Goal: Task Accomplishment & Management: Use online tool/utility

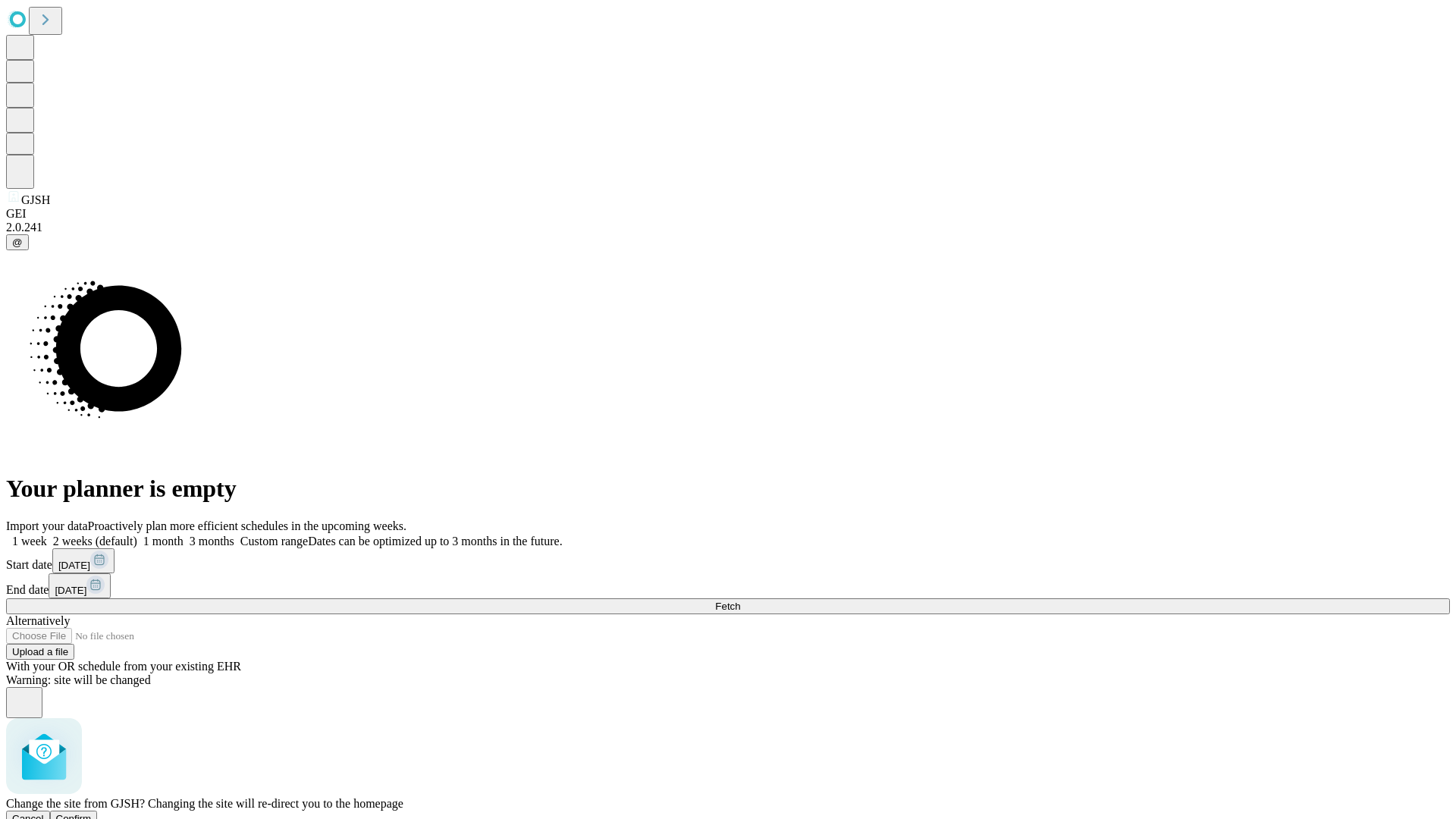
click at [92, 813] on span "Confirm" at bounding box center [74, 818] width 36 height 11
click at [183, 535] on label "1 month" at bounding box center [160, 541] width 46 height 13
click at [740, 601] on span "Fetch" at bounding box center [727, 606] width 25 height 11
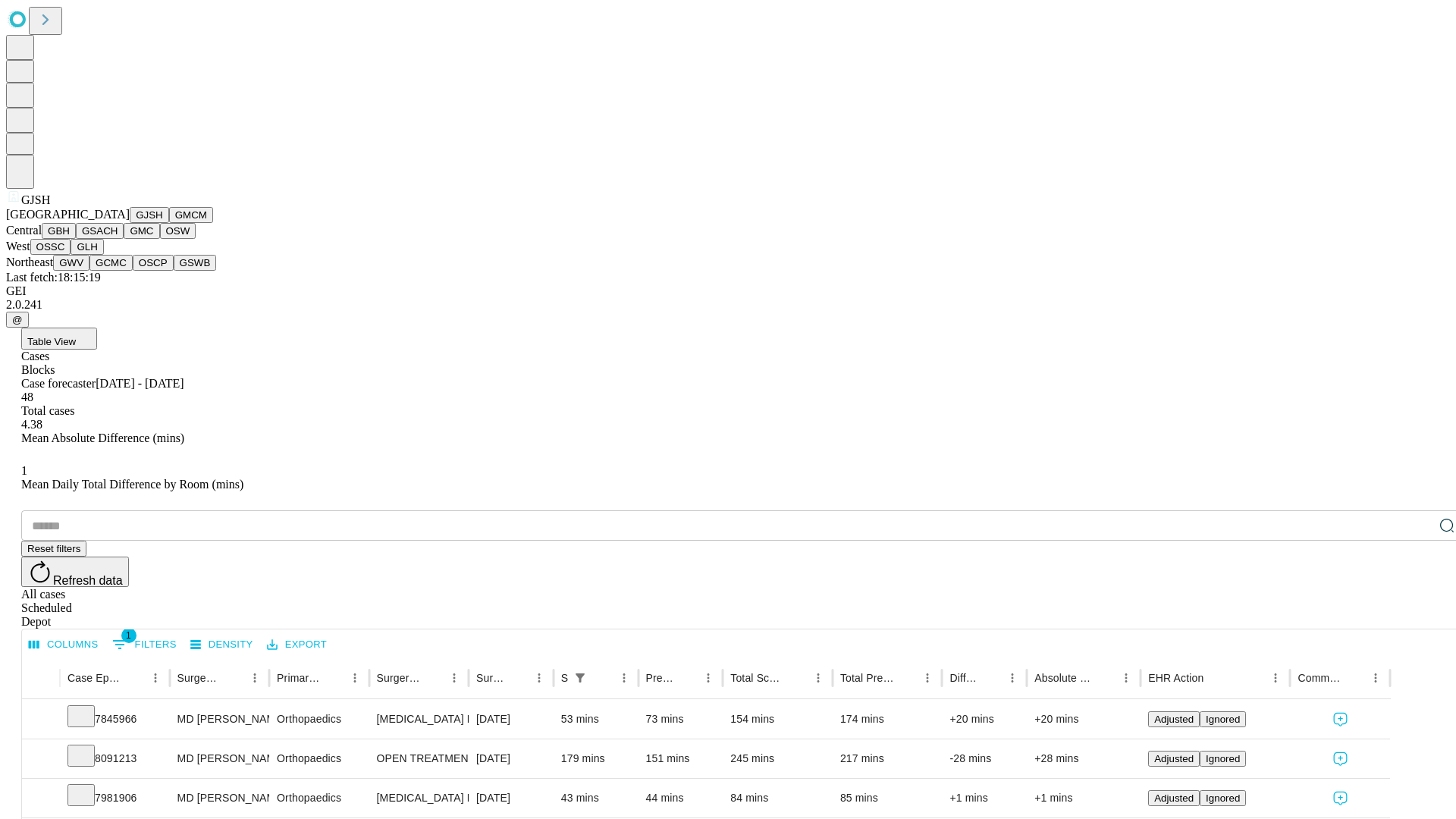
click at [169, 223] on button "GMCM" at bounding box center [191, 215] width 44 height 16
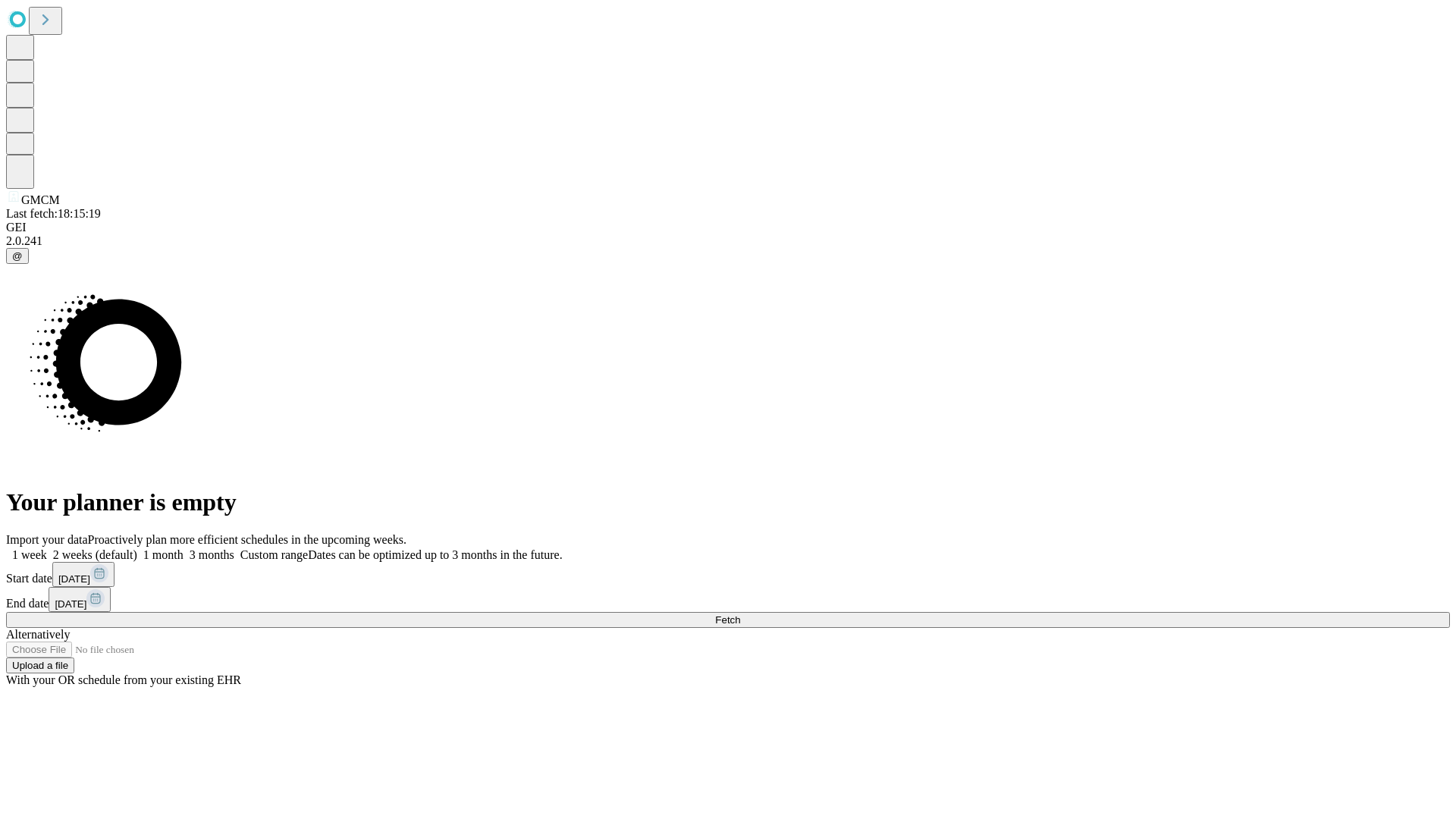
click at [183, 548] on label "1 month" at bounding box center [160, 554] width 46 height 13
click at [740, 614] on span "Fetch" at bounding box center [727, 620] width 25 height 11
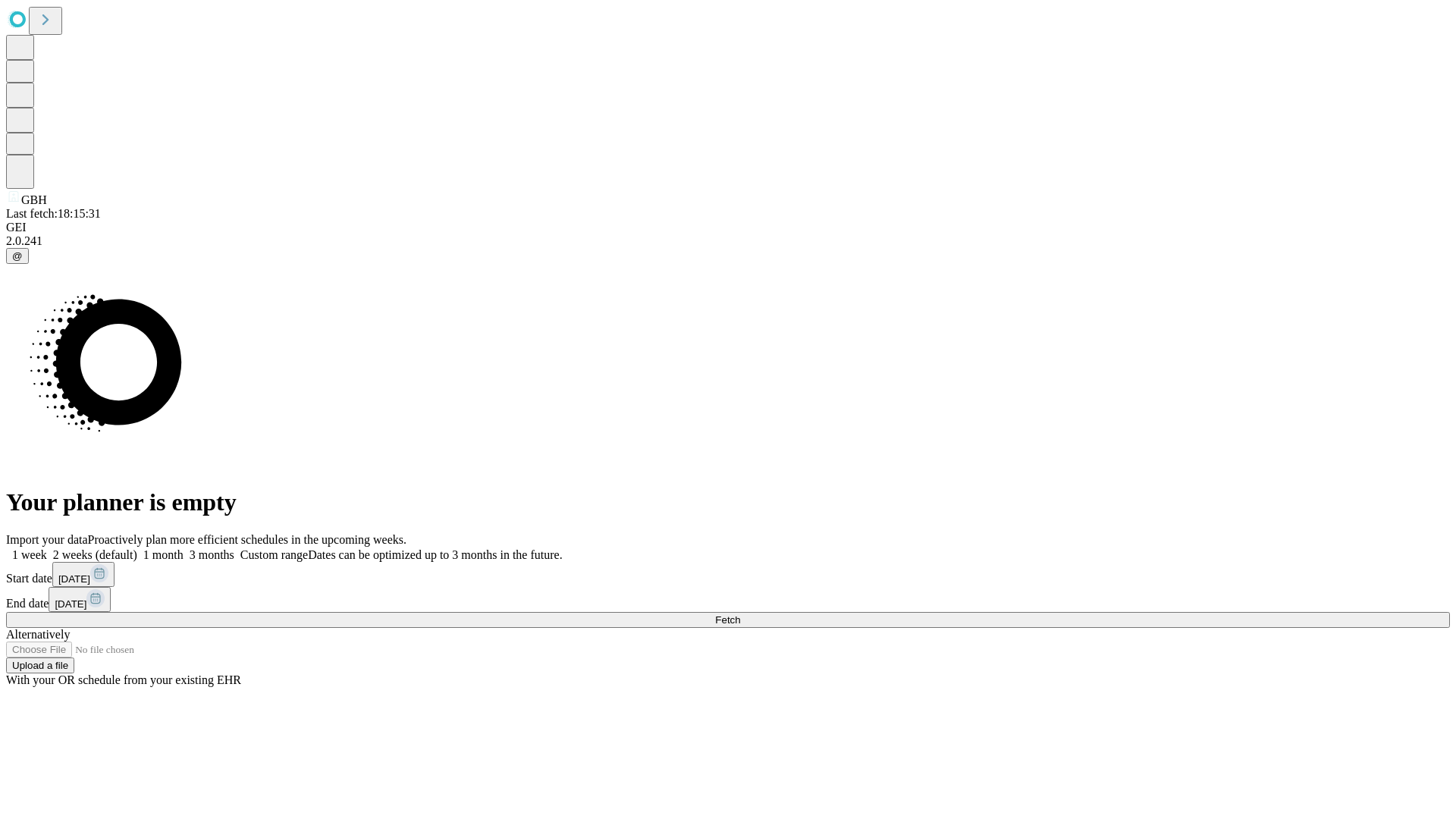
click at [183, 548] on label "1 month" at bounding box center [160, 554] width 46 height 13
click at [740, 614] on span "Fetch" at bounding box center [727, 620] width 25 height 11
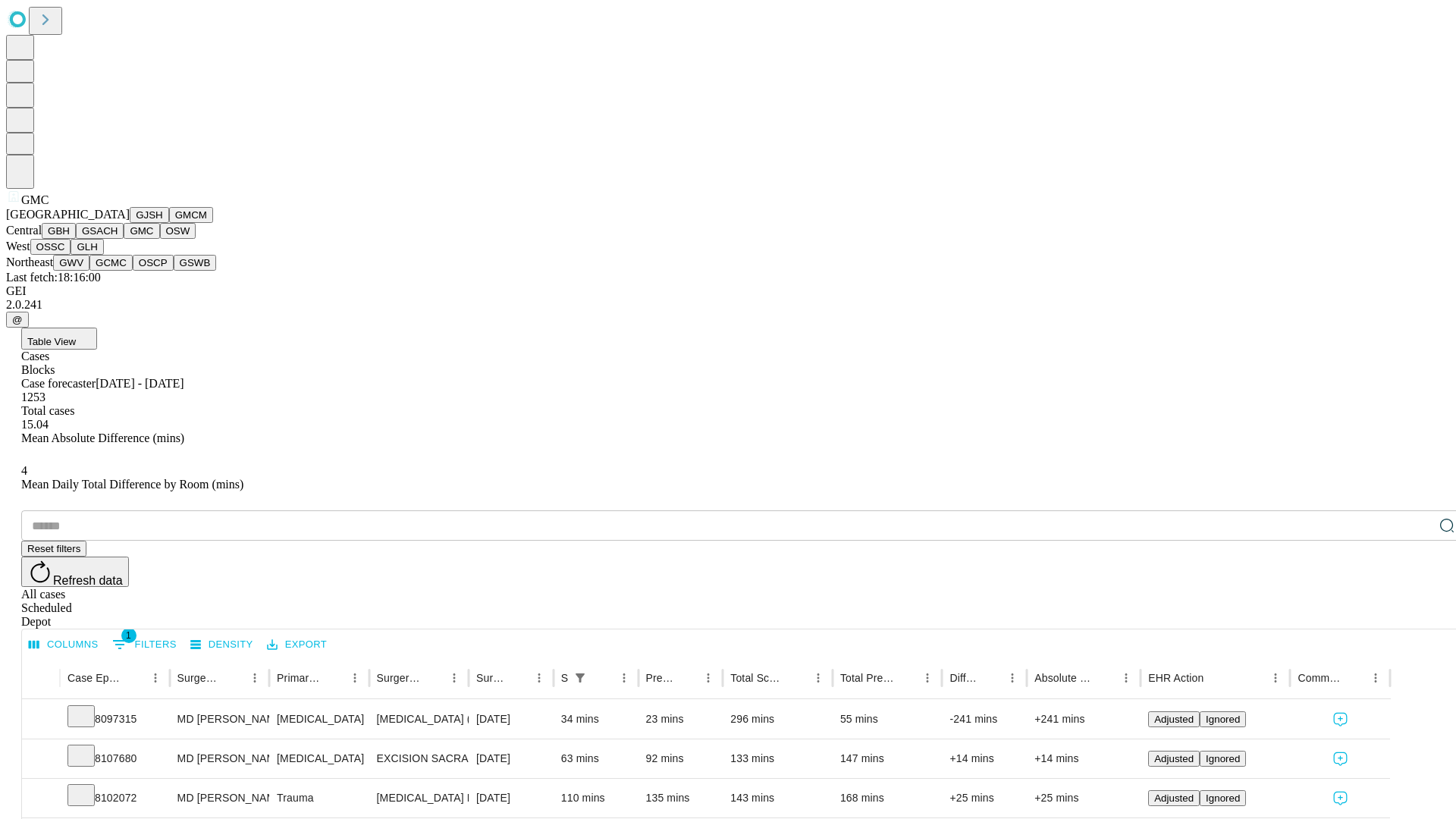
click at [160, 239] on button "OSW" at bounding box center [178, 231] width 37 height 16
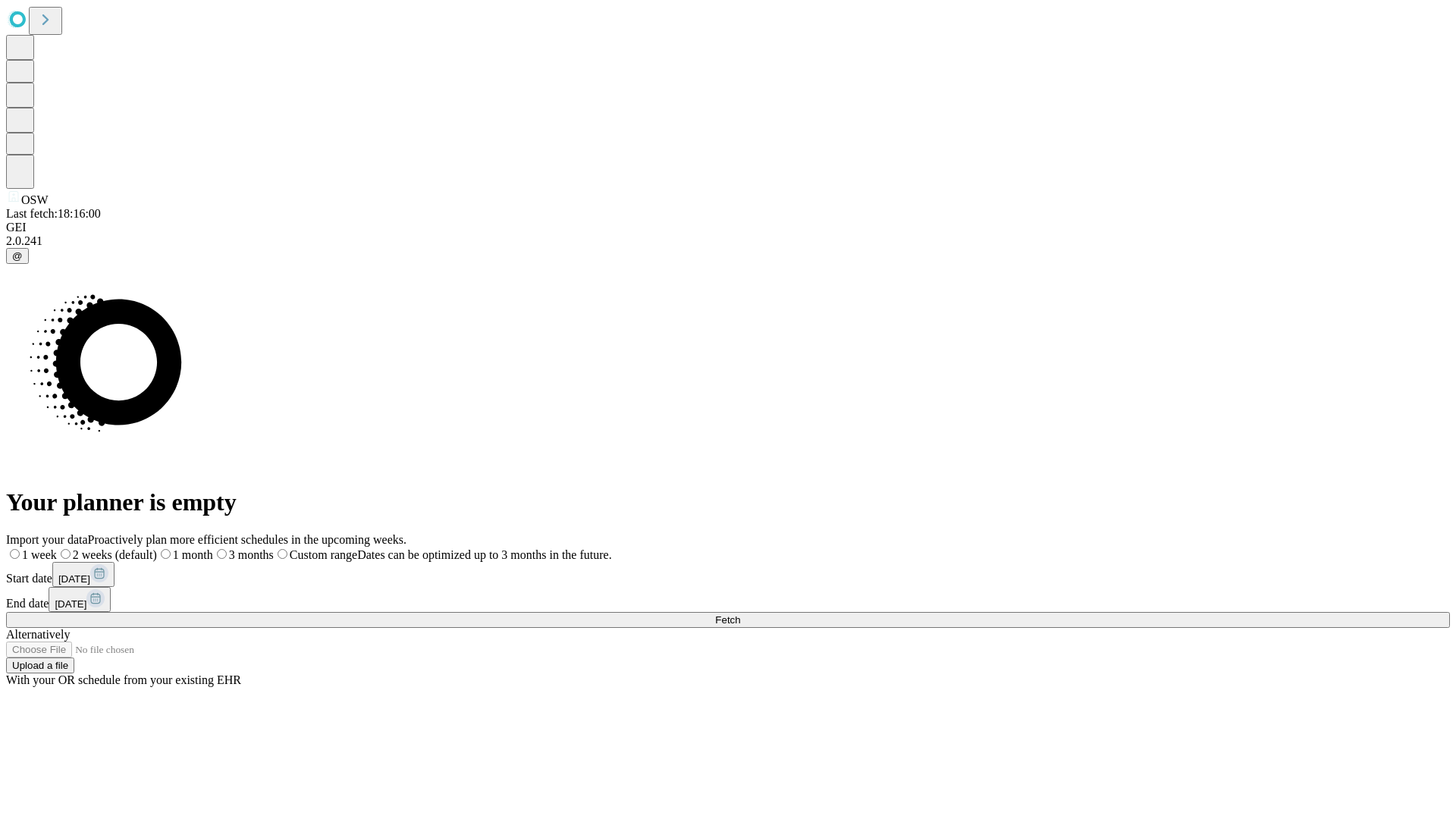
click at [213, 548] on label "1 month" at bounding box center [184, 554] width 56 height 13
click at [740, 614] on span "Fetch" at bounding box center [727, 620] width 25 height 11
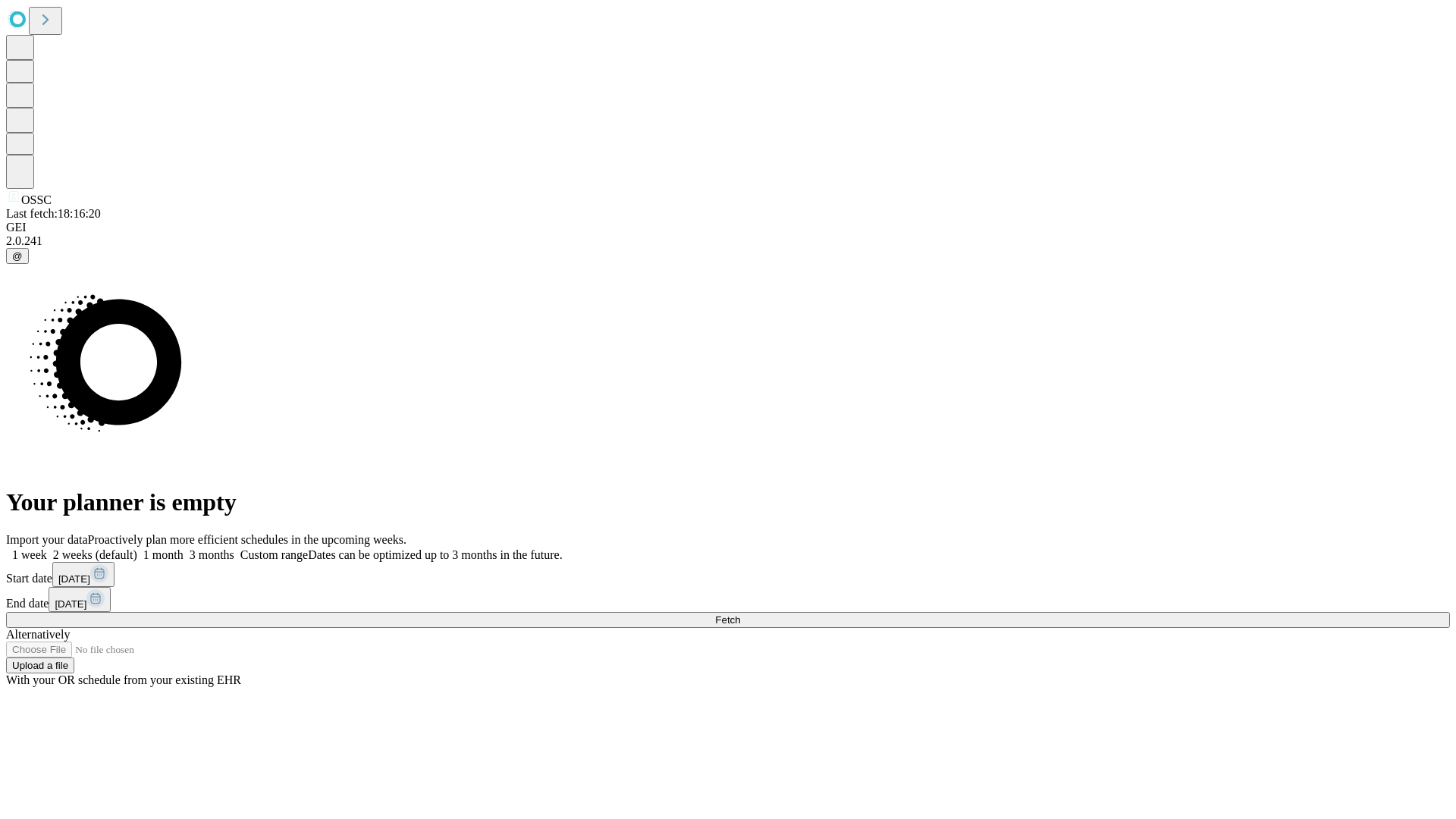
click at [183, 548] on label "1 month" at bounding box center [160, 554] width 46 height 13
click at [740, 614] on span "Fetch" at bounding box center [727, 620] width 25 height 11
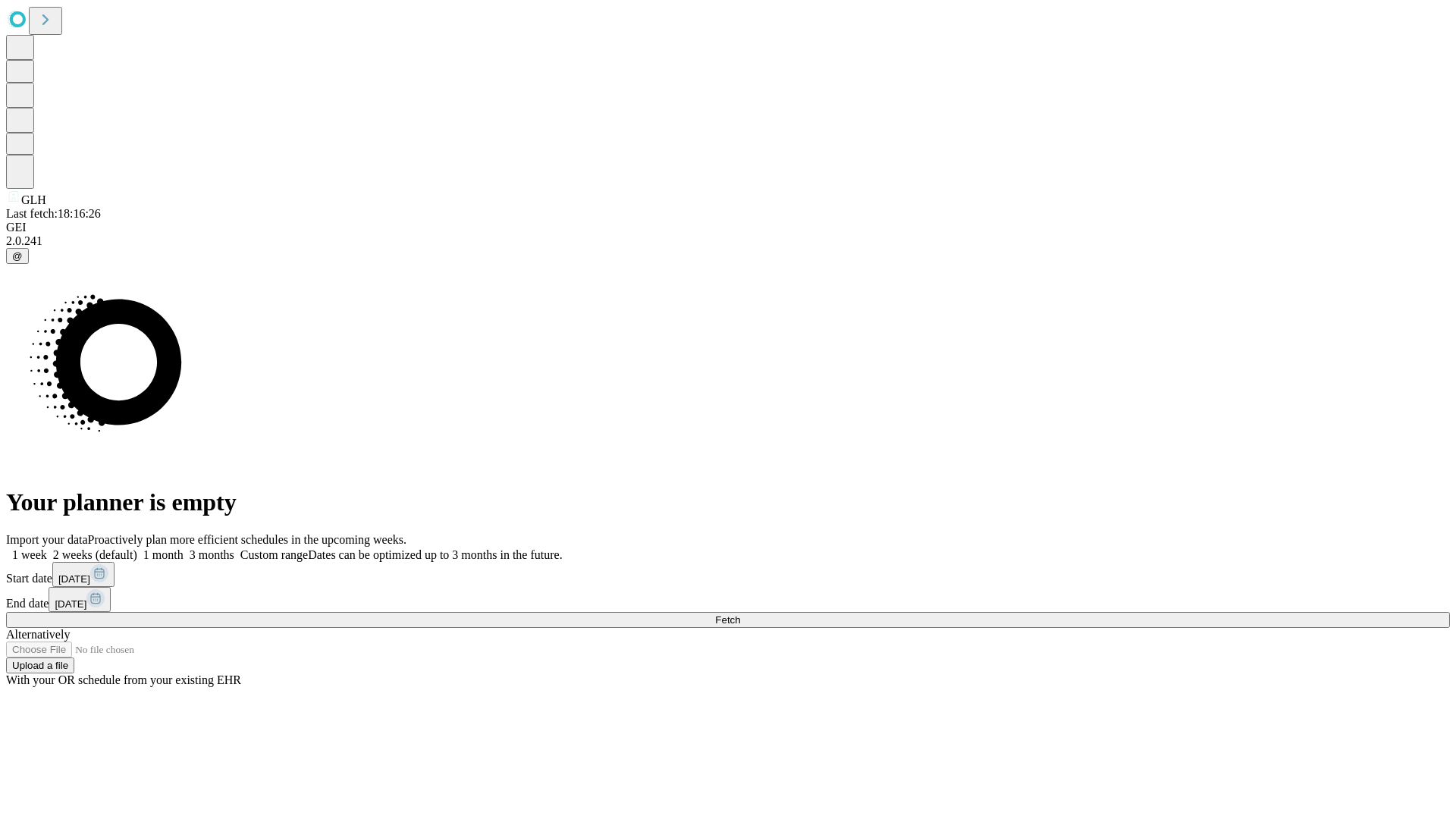
click at [183, 548] on label "1 month" at bounding box center [160, 554] width 46 height 13
click at [740, 614] on span "Fetch" at bounding box center [727, 620] width 25 height 11
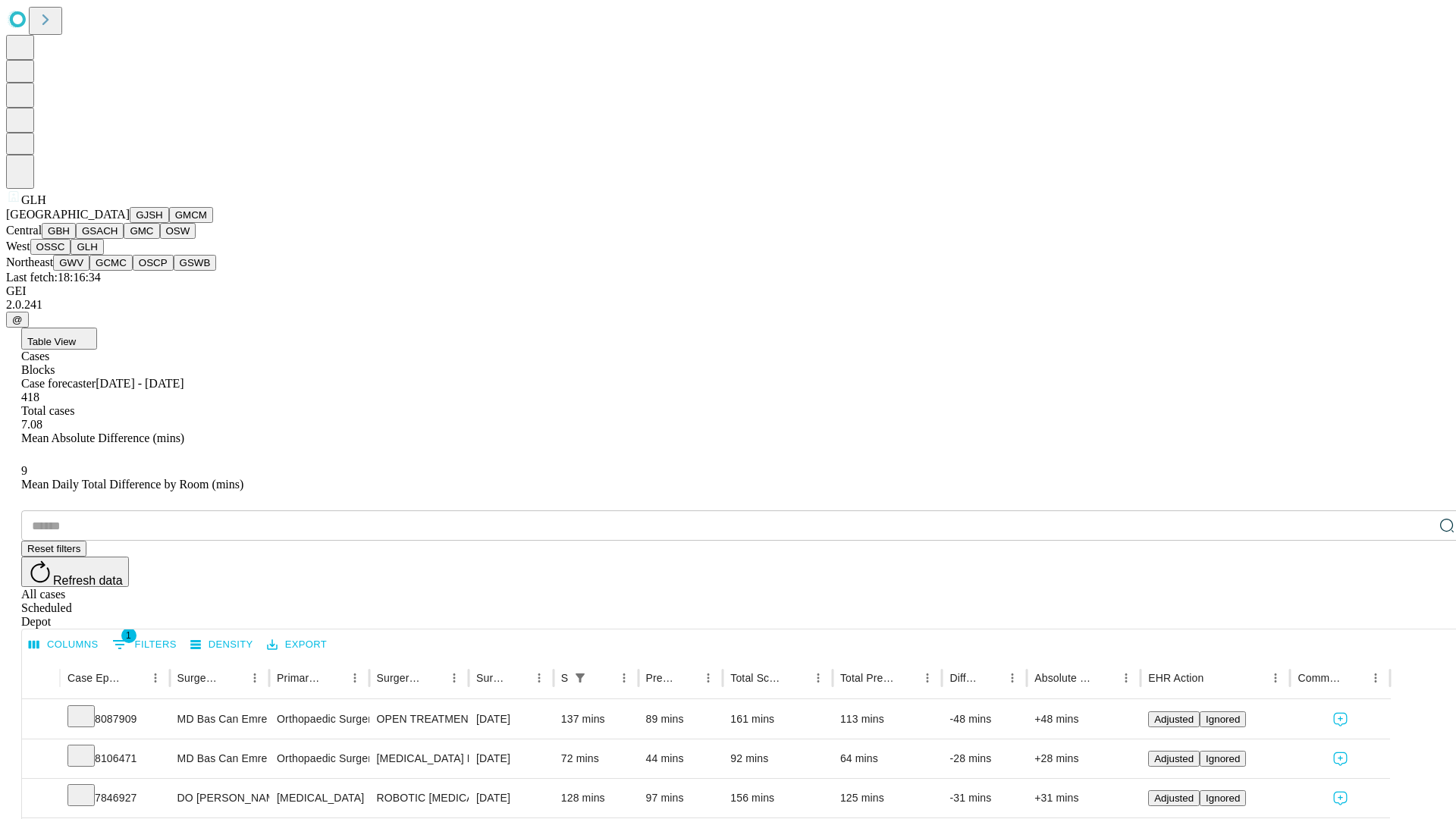
click at [89, 270] on button "GWV" at bounding box center [71, 263] width 37 height 16
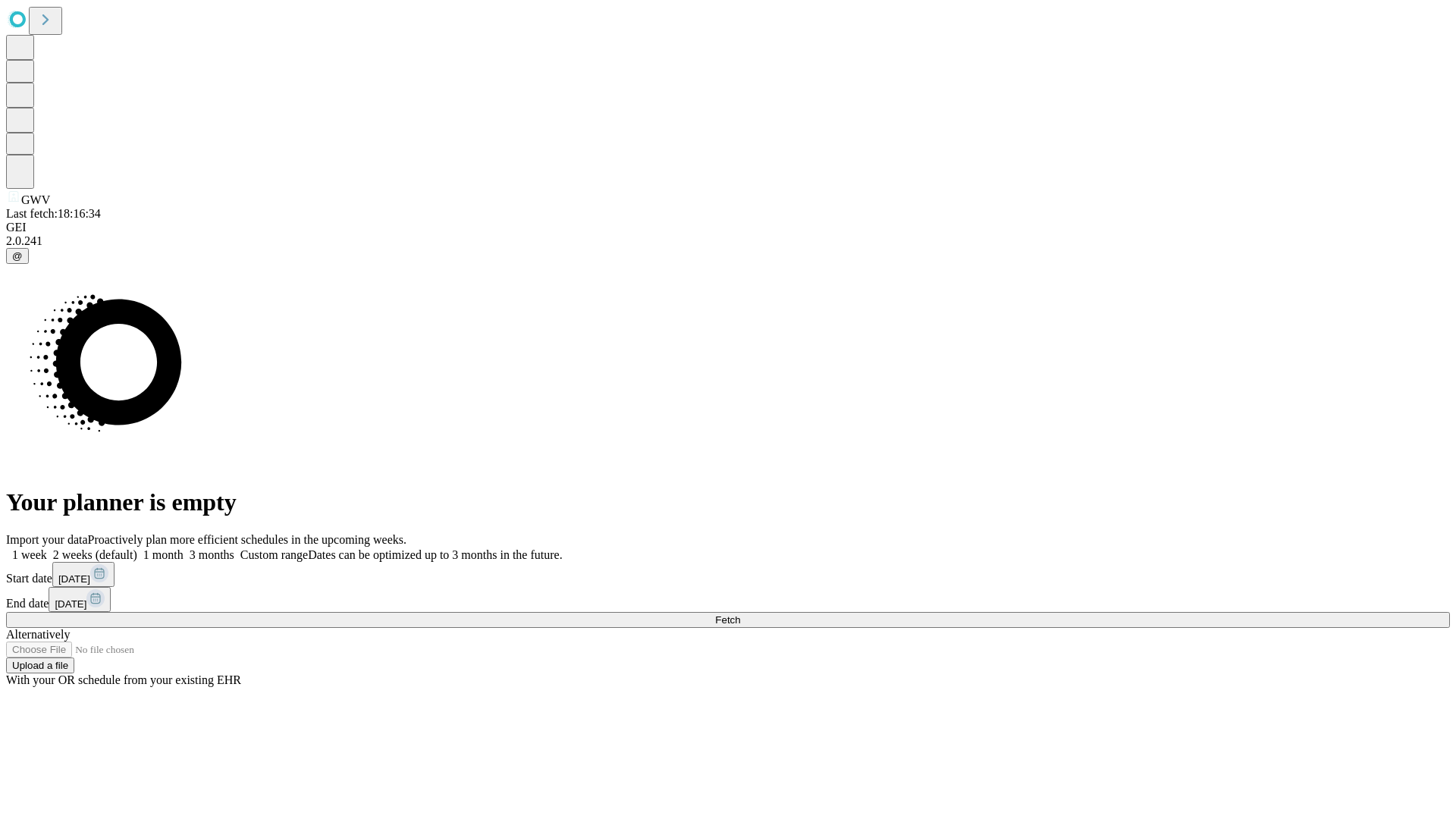
click at [183, 548] on label "1 month" at bounding box center [160, 554] width 46 height 13
click at [740, 614] on span "Fetch" at bounding box center [727, 620] width 25 height 11
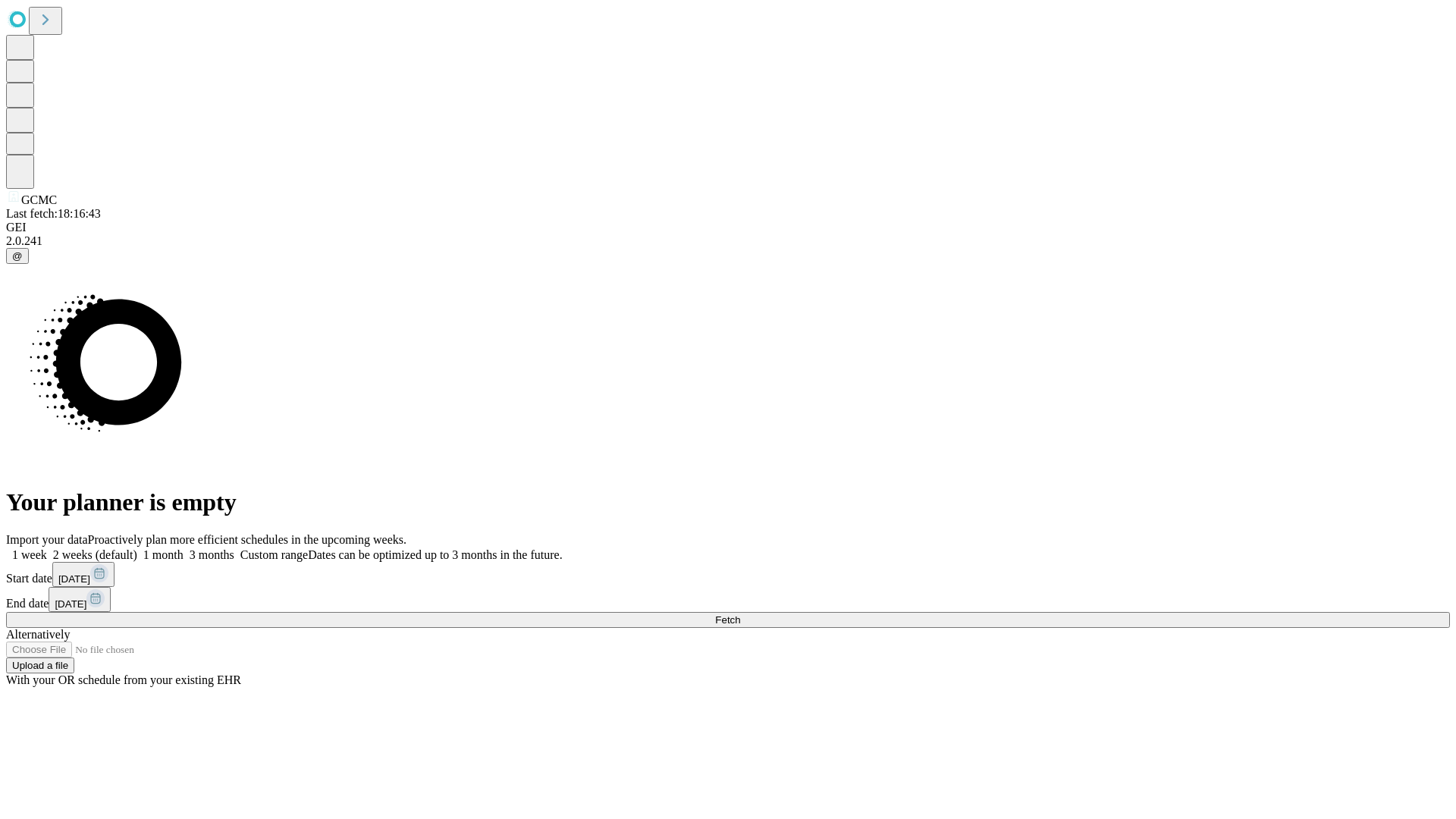
click at [183, 548] on label "1 month" at bounding box center [160, 554] width 46 height 13
click at [740, 614] on span "Fetch" at bounding box center [727, 620] width 25 height 11
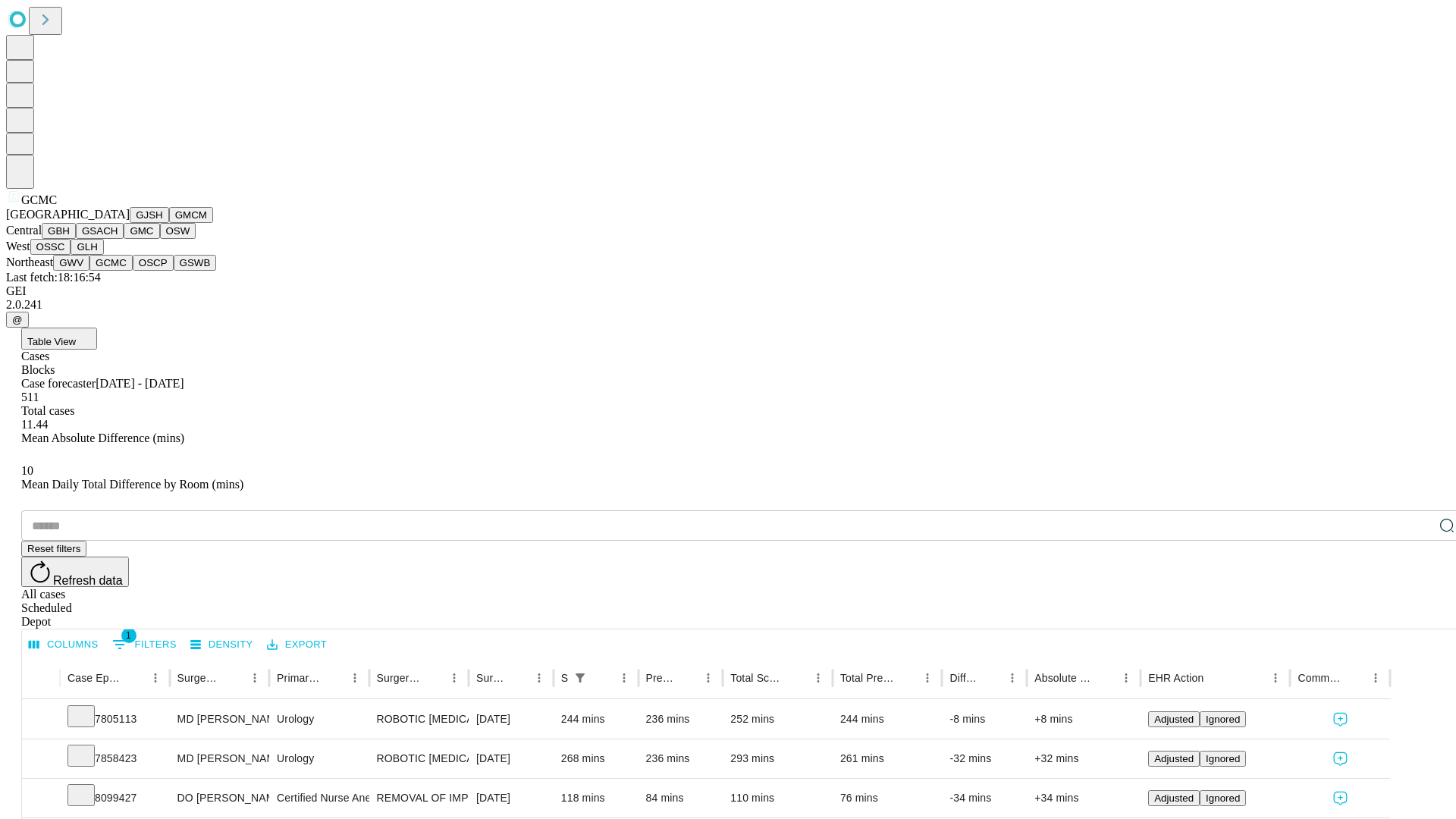
click at [132, 270] on button "OSCP" at bounding box center [153, 263] width 41 height 16
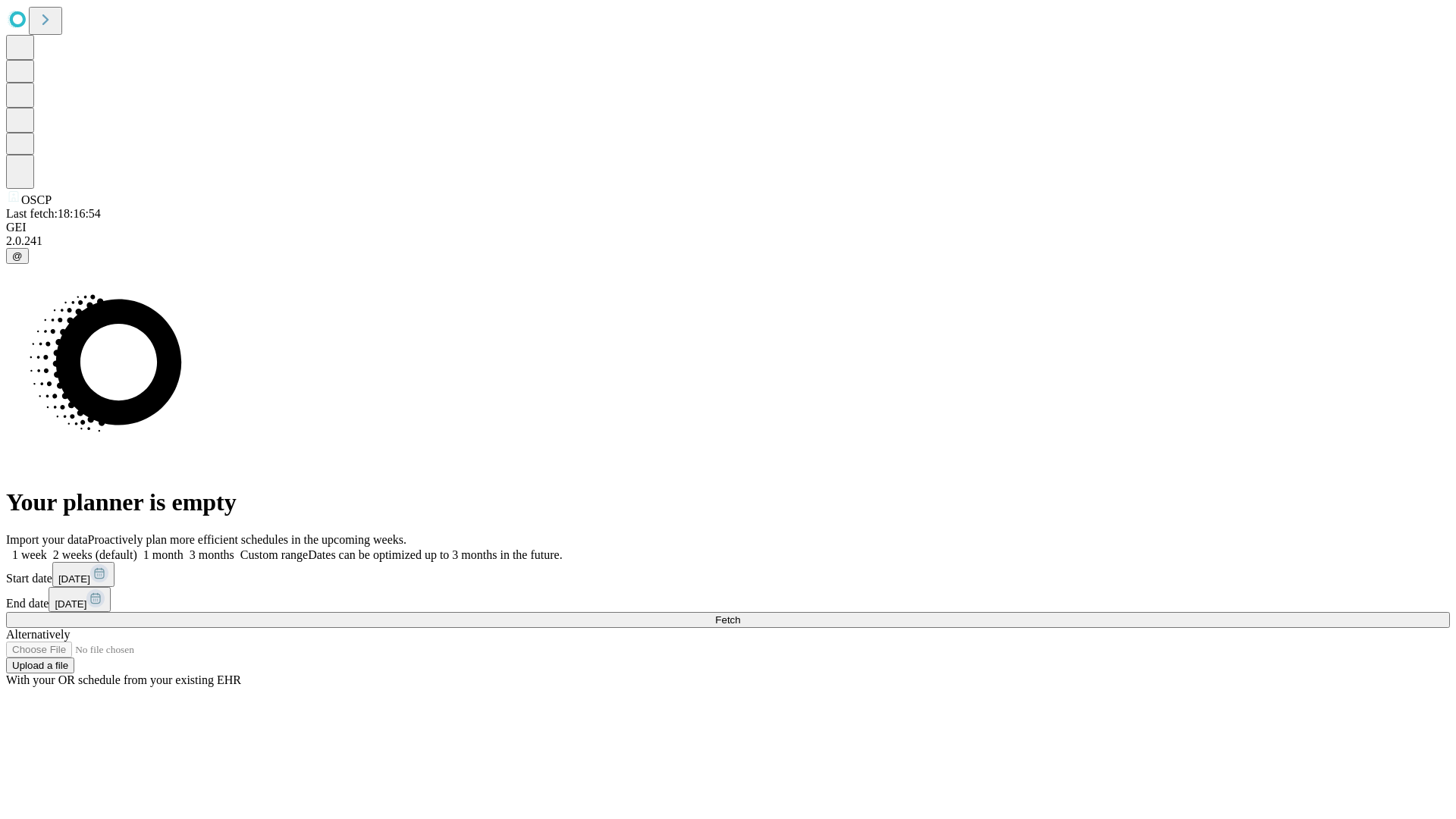
click at [183, 548] on label "1 month" at bounding box center [160, 554] width 46 height 13
click at [740, 614] on span "Fetch" at bounding box center [727, 620] width 25 height 11
